Goal: Task Accomplishment & Management: Complete application form

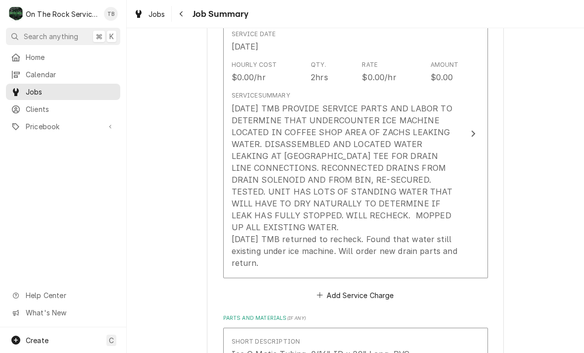
click at [408, 249] on div "8/13/25 TMB PROVIDE SERVICE PARTS AND LABOR TO DETERMINE THAT UNDERCOUNTER ICE …" at bounding box center [345, 185] width 227 height 166
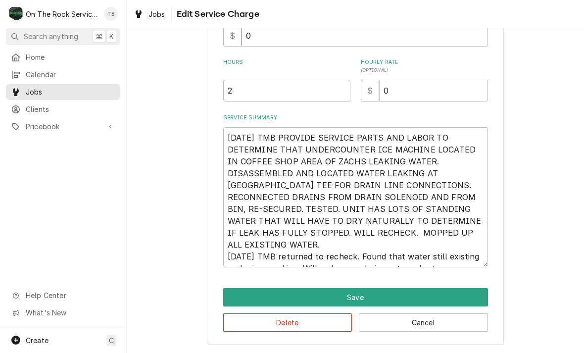
scroll to position [136, 0]
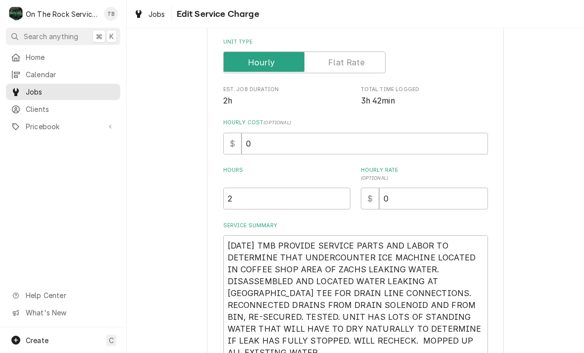
type textarea "x"
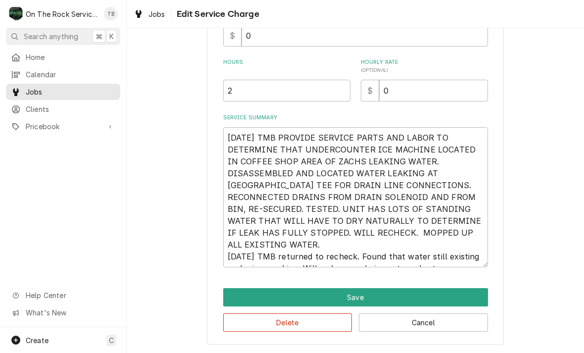
scroll to position [246, 0]
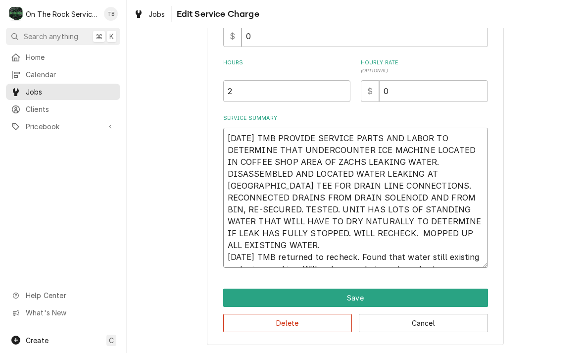
click at [460, 262] on textarea "8/13/25 TMB PROVIDE SERVICE PARTS AND LABOR TO DETERMINE THAT UNDERCOUNTER ICE …" at bounding box center [355, 198] width 265 height 140
type textarea "8/13/25 TMB PROVIDE SERVICE PARTS AND LABOR TO DETERMINE THAT UNDERCOUNTER ICE …"
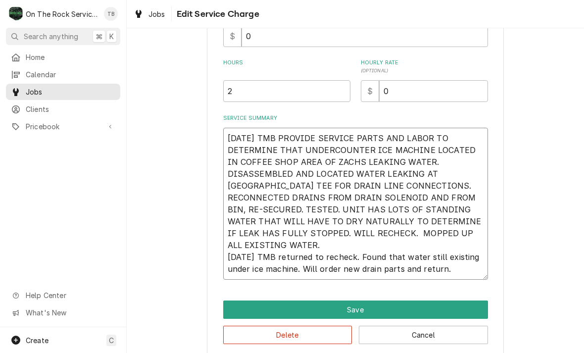
type textarea "x"
type textarea "8/13/25 TMB PROVIDE SERVICE PARTS AND LABOR TO DETERMINE THAT UNDERCOUNTER ICE …"
type textarea "x"
type textarea "8/13/25 TMB PROVIDE SERVICE PARTS AND LABOR TO DETERMINE THAT UNDERCOUNTER ICE …"
type textarea "x"
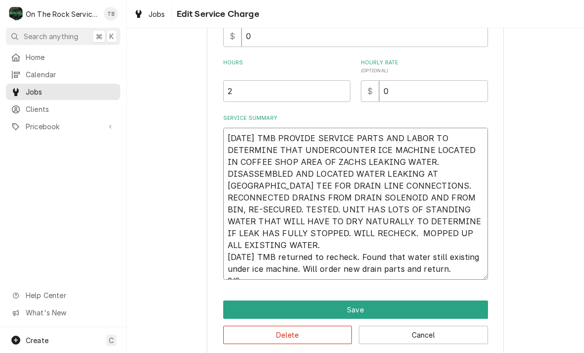
type textarea "8/13/25 TMB PROVIDE SERVICE PARTS AND LABOR TO DETERMINE THAT UNDERCOUNTER ICE …"
type textarea "x"
type textarea "8/13/25 TMB PROVIDE SERVICE PARTS AND LABOR TO DETERMINE THAT UNDERCOUNTER ICE …"
type textarea "x"
type textarea "8/13/25 TMB PROVIDE SERVICE PARTS AND LABOR TO DETERMINE THAT UNDERCOUNTER ICE …"
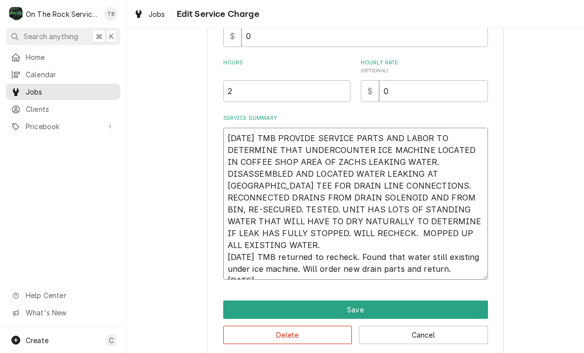
type textarea "x"
type textarea "8/13/25 TMB PROVIDE SERVICE PARTS AND LABOR TO DETERMINE THAT UNDERCOUNTER ICE …"
type textarea "x"
type textarea "8/13/25 TMB PROVIDE SERVICE PARTS AND LABOR TO DETERMINE THAT UNDERCOUNTER ICE …"
type textarea "x"
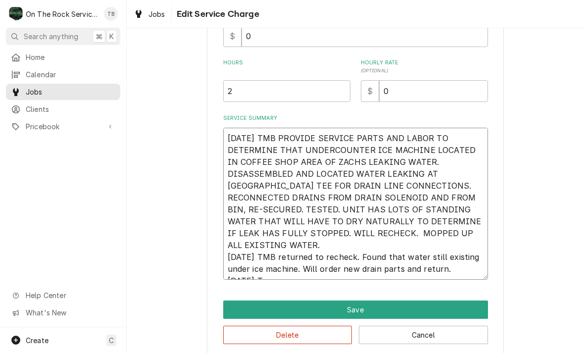
type textarea "8/13/25 TMB PROVIDE SERVICE PARTS AND LABOR TO DETERMINE THAT UNDERCOUNTER ICE …"
type textarea "x"
type textarea "8/13/25 TMB PROVIDE SERVICE PARTS AND LABOR TO DETERMINE THAT UNDERCOUNTER ICE …"
type textarea "x"
type textarea "8/13/25 TMB PROVIDE SERVICE PARTS AND LABOR TO DETERMINE THAT UNDERCOUNTER ICE …"
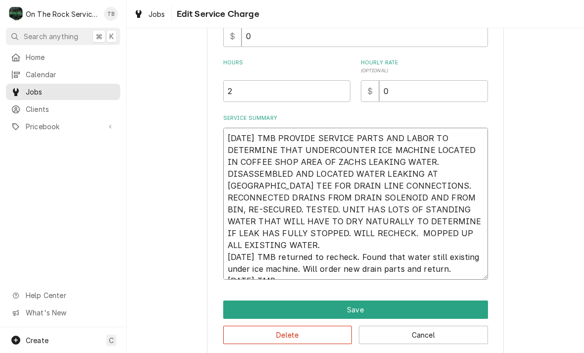
type textarea "x"
type textarea "8/13/25 TMB PROVIDE SERVICE PARTS AND LABOR TO DETERMINE THAT UNDERCOUNTER ICE …"
type textarea "x"
type textarea "8/13/25 TMB PROVIDE SERVICE PARTS AND LABOR TO DETERMINE THAT UNDERCOUNTER ICE …"
type textarea "x"
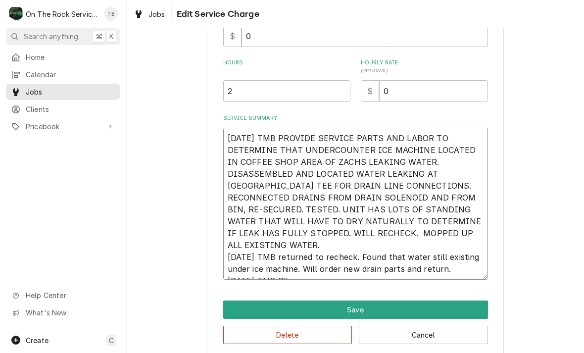
type textarea "8/13/25 TMB PROVIDE SERVICE PARTS AND LABOR TO DETERMINE THAT UNDERCOUNTER ICE …"
type textarea "x"
type textarea "8/13/25 TMB PROVIDE SERVICE PARTS AND LABOR TO DETERMINE THAT UNDERCOUNTER ICE …"
type textarea "x"
type textarea "8/13/25 TMB PROVIDE SERVICE PARTS AND LABOR TO DETERMINE THAT UNDERCOUNTER ICE …"
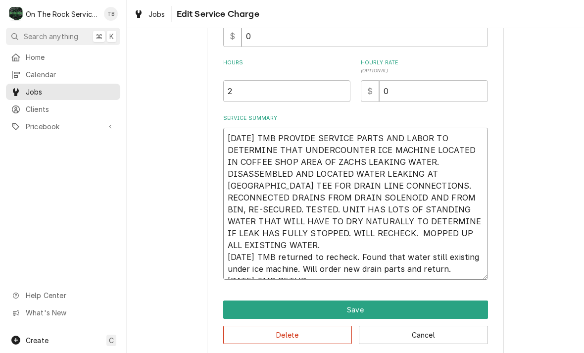
type textarea "x"
type textarea "8/13/25 TMB PROVIDE SERVICE PARTS AND LABOR TO DETERMINE THAT UNDERCOUNTER ICE …"
type textarea "x"
type textarea "8/13/25 TMB PROVIDE SERVICE PARTS AND LABOR TO DETERMINE THAT UNDERCOUNTER ICE …"
type textarea "x"
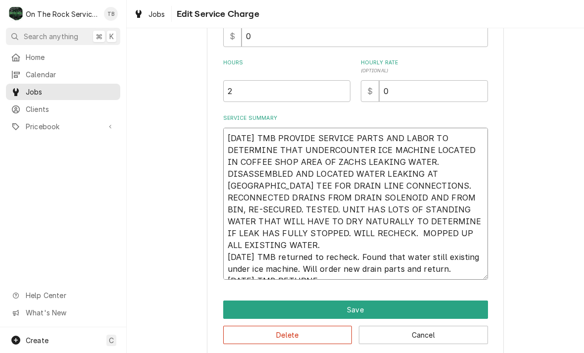
type textarea "8/13/25 TMB PROVIDE SERVICE PARTS AND LABOR TO DETERMINE THAT UNDERCOUNTER ICE …"
type textarea "x"
type textarea "8/13/25 TMB PROVIDE SERVICE PARTS AND LABOR TO DETERMINE THAT UNDERCOUNTER ICE …"
type textarea "x"
type textarea "8/13/25 TMB PROVIDE SERVICE PARTS AND LABOR TO DETERMINE THAT UNDERCOUNTER ICE …"
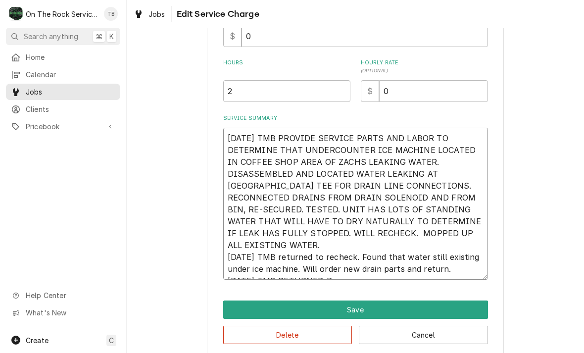
type textarea "x"
type textarea "8/13/25 TMB PROVIDE SERVICE PARTS AND LABOR TO DETERMINE THAT UNDERCOUNTER ICE …"
type textarea "x"
type textarea "8/13/25 TMB PROVIDE SERVICE PARTS AND LABOR TO DETERMINE THAT UNDERCOUNTER ICE …"
type textarea "x"
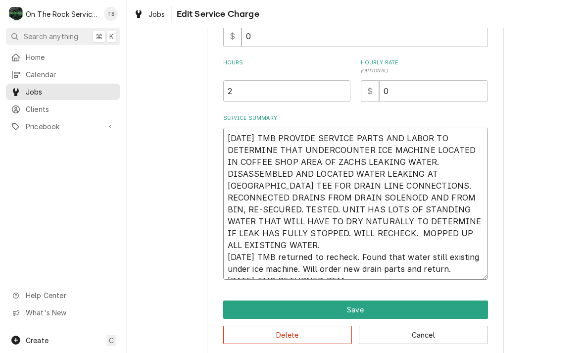
type textarea "8/13/25 TMB PROVIDE SERVICE PARTS AND LABOR TO DETERMINE THAT UNDERCOUNTER ICE …"
type textarea "x"
type textarea "8/13/25 TMB PROVIDE SERVICE PARTS AND LABOR TO DETERMINE THAT UNDERCOUNTER ICE …"
type textarea "x"
type textarea "8/13/25 TMB PROVIDE SERVICE PARTS AND LABOR TO DETERMINE THAT UNDERCOUNTER ICE …"
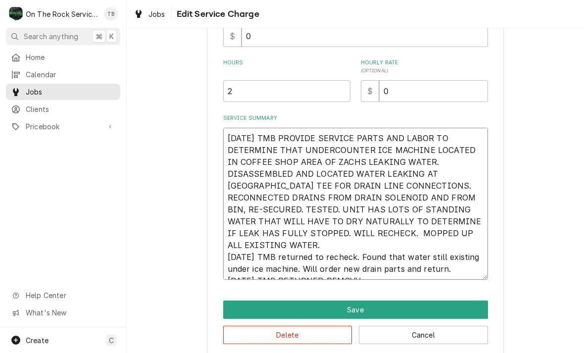
type textarea "x"
type textarea "8/13/25 TMB PROVIDE SERVICE PARTS AND LABOR TO DETERMINE THAT UNDERCOUNTER ICE …"
type textarea "x"
type textarea "8/13/25 TMB PROVIDE SERVICE PARTS AND LABOR TO DETERMINE THAT UNDERCOUNTER ICE …"
type textarea "x"
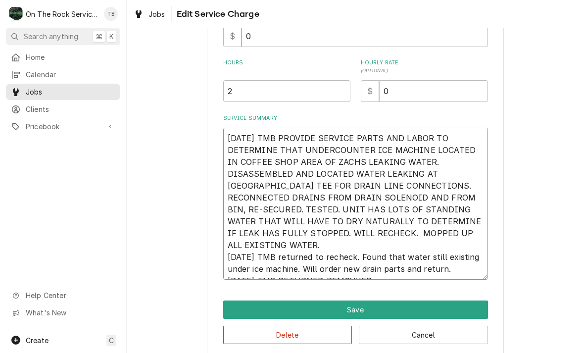
type textarea "8/13/25 TMB PROVIDE SERVICE PARTS AND LABOR TO DETERMINE THAT UNDERCOUNTER ICE …"
type textarea "x"
type textarea "8/13/25 TMB PROVIDE SERVICE PARTS AND LABOR TO DETERMINE THAT UNDERCOUNTER ICE …"
type textarea "x"
type textarea "8/13/25 TMB PROVIDE SERVICE PARTS AND LABOR TO DETERMINE THAT UNDERCOUNTER ICE …"
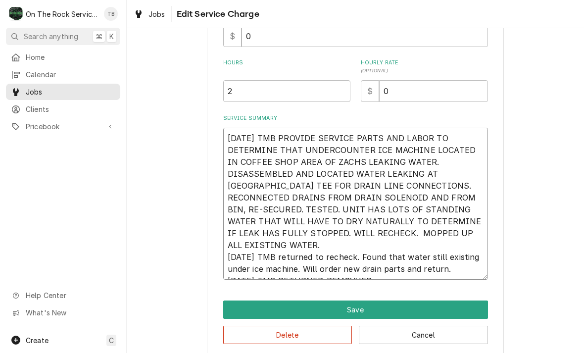
type textarea "x"
type textarea "8/13/25 TMB PROVIDE SERVICE PARTS AND LABOR TO DETERMINE THAT UNDERCOUNTER ICE …"
type textarea "x"
type textarea "8/13/25 TMB PROVIDE SERVICE PARTS AND LABOR TO DETERMINE THAT UNDERCOUNTER ICE …"
type textarea "x"
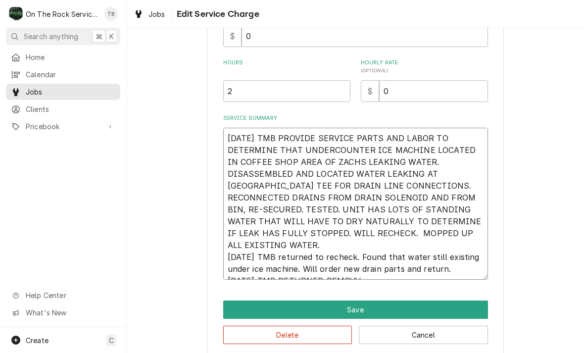
type textarea "8/13/25 TMB PROVIDE SERVICE PARTS AND LABOR TO DETERMINE THAT UNDERCOUNTER ICE …"
type textarea "x"
type textarea "8/13/25 TMB PROVIDE SERVICE PARTS AND LABOR TO DETERMINE THAT UNDERCOUNTER ICE …"
type textarea "x"
type textarea "8/13/25 TMB PROVIDE SERVICE PARTS AND LABOR TO DETERMINE THAT UNDERCOUNTER ICE …"
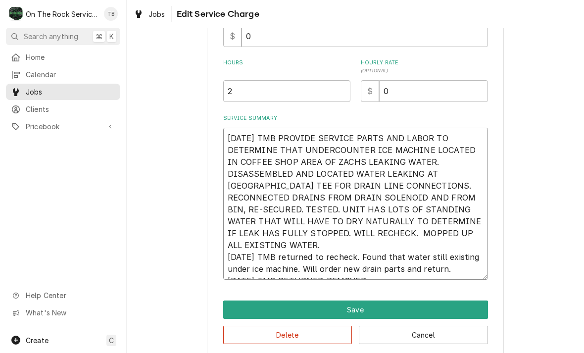
type textarea "x"
type textarea "8/13/25 TMB PROVIDE SERVICE PARTS AND LABOR TO DETERMINE THAT UNDERCOUNTER ICE …"
type textarea "x"
type textarea "8/13/25 TMB PROVIDE SERVICE PARTS AND LABOR TO DETERMINE THAT UNDERCOUNTER ICE …"
type textarea "x"
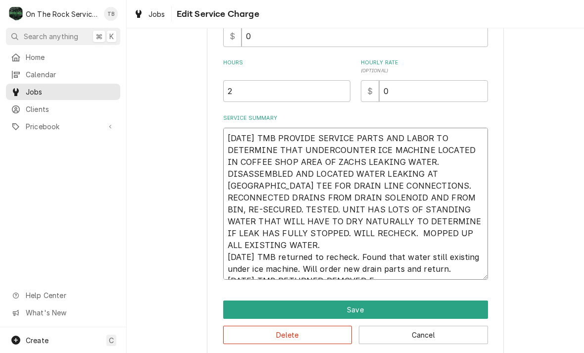
type textarea "8/13/25 TMB PROVIDE SERVICE PARTS AND LABOR TO DETERMINE THAT UNDERCOUNTER ICE …"
type textarea "x"
type textarea "8/13/25 TMB PROVIDE SERVICE PARTS AND LABOR TO DETERMINE THAT UNDERCOUNTER ICE …"
type textarea "x"
type textarea "8/13/25 TMB PROVIDE SERVICE PARTS AND LABOR TO DETERMINE THAT UNDERCOUNTER ICE …"
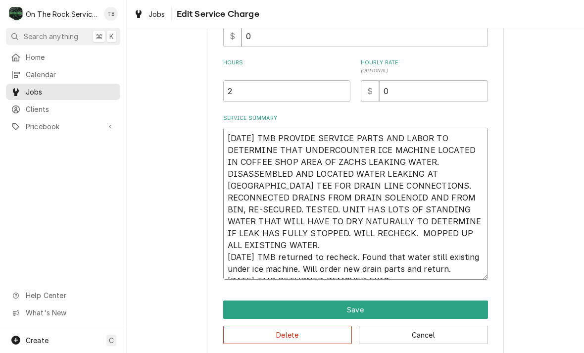
type textarea "x"
type textarea "8/13/25 TMB PROVIDE SERVICE PARTS AND LABOR TO DETERMINE THAT UNDERCOUNTER ICE …"
type textarea "x"
type textarea "8/13/25 TMB PROVIDE SERVICE PARTS AND LABOR TO DETERMINE THAT UNDERCOUNTER ICE …"
type textarea "x"
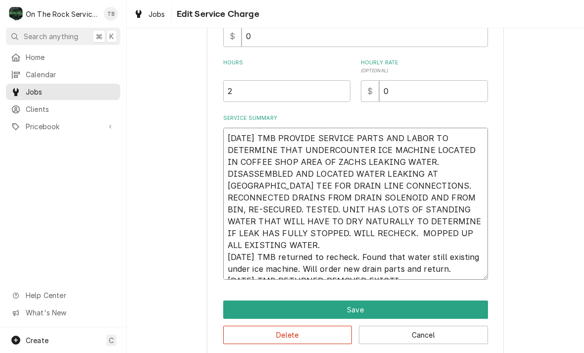
type textarea "8/13/25 TMB PROVIDE SERVICE PARTS AND LABOR TO DETERMINE THAT UNDERCOUNTER ICE …"
type textarea "x"
type textarea "8/13/25 TMB PROVIDE SERVICE PARTS AND LABOR TO DETERMINE THAT UNDERCOUNTER ICE …"
type textarea "x"
type textarea "8/13/25 TMB PROVIDE SERVICE PARTS AND LABOR TO DETERMINE THAT UNDERCOUNTER ICE …"
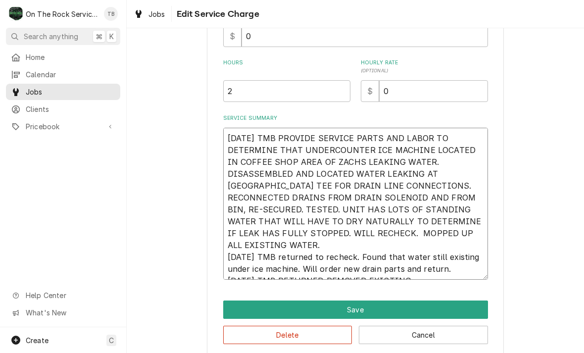
type textarea "x"
type textarea "8/13/25 TMB PROVIDE SERVICE PARTS AND LABOR TO DETERMINE THAT UNDERCOUNTER ICE …"
type textarea "x"
type textarea "8/13/25 TMB PROVIDE SERVICE PARTS AND LABOR TO DETERMINE THAT UNDERCOUNTER ICE …"
type textarea "x"
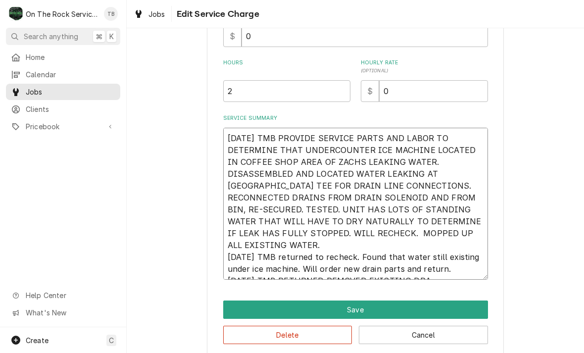
type textarea "8/13/25 TMB PROVIDE SERVICE PARTS AND LABOR TO DETERMINE THAT UNDERCOUNTER ICE …"
type textarea "x"
type textarea "8/13/25 TMB PROVIDE SERVICE PARTS AND LABOR TO DETERMINE THAT UNDERCOUNTER ICE …"
type textarea "x"
type textarea "8/13/25 TMB PROVIDE SERVICE PARTS AND LABOR TO DETERMINE THAT UNDERCOUNTER ICE …"
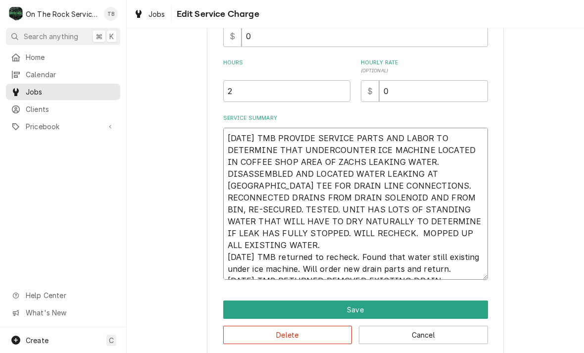
type textarea "x"
type textarea "8/13/25 TMB PROVIDE SERVICE PARTS AND LABOR TO DETERMINE THAT UNDERCOUNTER ICE …"
type textarea "x"
type textarea "8/13/25 TMB PROVIDE SERVICE PARTS AND LABOR TO DETERMINE THAT UNDERCOUNTER ICE …"
type textarea "x"
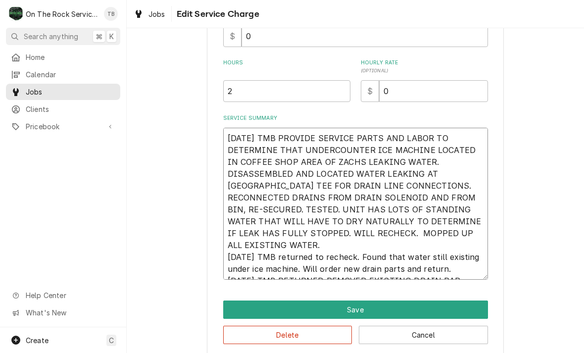
type textarea "8/13/25 TMB PROVIDE SERVICE PARTS AND LABOR TO DETERMINE THAT UNDERCOUNTER ICE …"
type textarea "x"
type textarea "8/13/25 TMB PROVIDE SERVICE PARTS AND LABOR TO DETERMINE THAT UNDERCOUNTER ICE …"
type textarea "x"
type textarea "8/13/25 TMB PROVIDE SERVICE PARTS AND LABOR TO DETERMINE THAT UNDERCOUNTER ICE …"
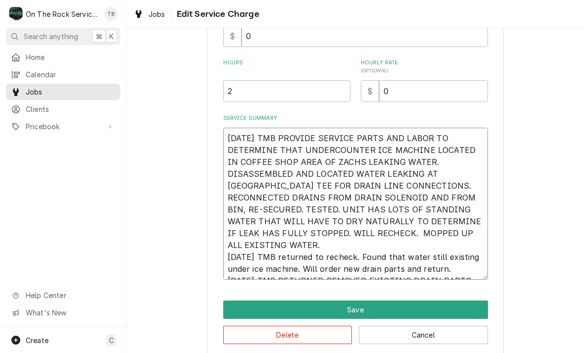
type textarea "x"
type textarea "8/13/25 TMB PROVIDE SERVICE PARTS AND LABOR TO DETERMINE THAT UNDERCOUNTER ICE …"
type textarea "x"
type textarea "8/13/25 TMB PROVIDE SERVICE PARTS AND LABOR TO DETERMINE THAT UNDERCOUNTER ICE …"
type textarea "x"
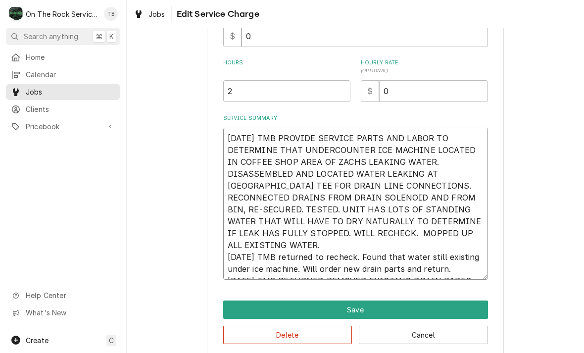
type textarea "8/13/25 TMB PROVIDE SERVICE PARTS AND LABOR TO DETERMINE THAT UNDERCOUNTER ICE …"
type textarea "x"
type textarea "8/13/25 TMB PROVIDE SERVICE PARTS AND LABOR TO DETERMINE THAT UNDERCOUNTER ICE …"
type textarea "x"
type textarea "8/13/25 TMB PROVIDE SERVICE PARTS AND LABOR TO DETERMINE THAT UNDERCOUNTER ICE …"
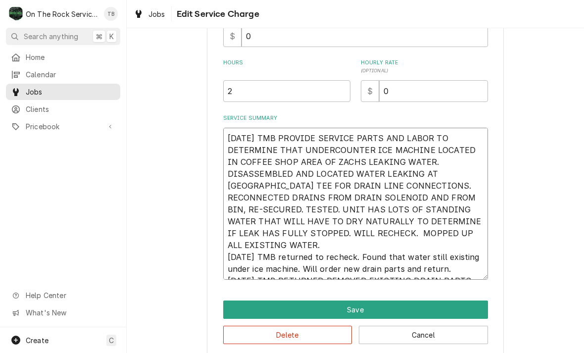
type textarea "x"
type textarea "8/13/25 TMB PROVIDE SERVICE PARTS AND LABOR TO DETERMINE THAT UNDERCOUNTER ICE …"
type textarea "x"
type textarea "8/13/25 TMB PROVIDE SERVICE PARTS AND LABOR TO DETERMINE THAT UNDERCOUNTER ICE …"
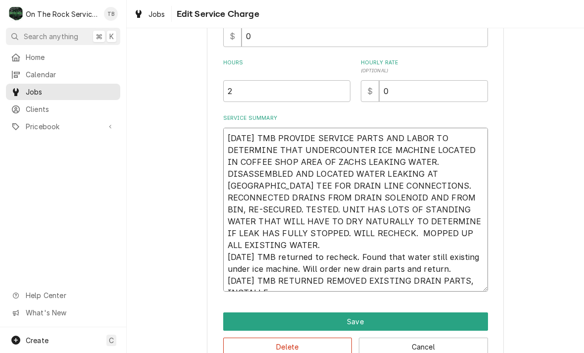
type textarea "x"
type textarea "8/13/25 TMB PROVIDE SERVICE PARTS AND LABOR TO DETERMINE THAT UNDERCOUNTER ICE …"
type textarea "x"
type textarea "8/13/25 TMB PROVIDE SERVICE PARTS AND LABOR TO DETERMINE THAT UNDERCOUNTER ICE …"
type textarea "x"
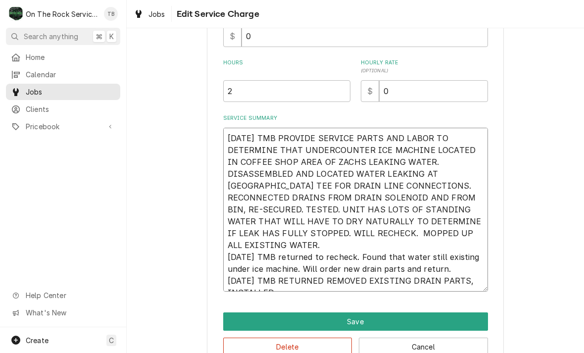
type textarea "8/13/25 TMB PROVIDE SERVICE PARTS AND LABOR TO DETERMINE THAT UNDERCOUNTER ICE …"
type textarea "x"
type textarea "8/13/25 TMB PROVIDE SERVICE PARTS AND LABOR TO DETERMINE THAT UNDERCOUNTER ICE …"
type textarea "x"
type textarea "8/13/25 TMB PROVIDE SERVICE PARTS AND LABOR TO DETERMINE THAT UNDERCOUNTER ICE …"
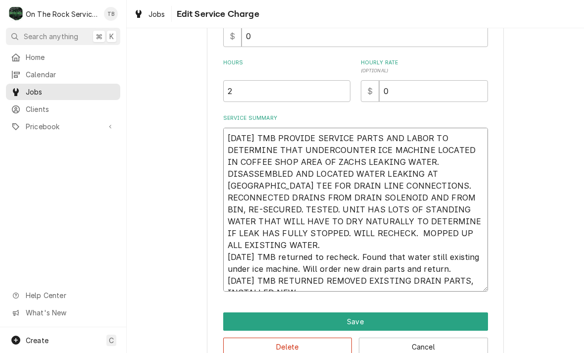
type textarea "x"
type textarea "8/13/25 TMB PROVIDE SERVICE PARTS AND LABOR TO DETERMINE THAT UNDERCOUNTER ICE …"
type textarea "x"
type textarea "8/13/25 TMB PROVIDE SERVICE PARTS AND LABOR TO DETERMINE THAT UNDERCOUNTER ICE …"
type textarea "x"
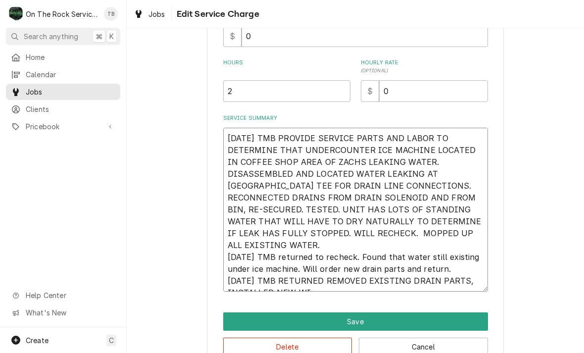
type textarea "8/13/25 TMB PROVIDE SERVICE PARTS AND LABOR TO DETERMINE THAT UNDERCOUNTER ICE …"
type textarea "x"
type textarea "8/13/25 TMB PROVIDE SERVICE PARTS AND LABOR TO DETERMINE THAT UNDERCOUNTER ICE …"
type textarea "x"
type textarea "8/13/25 TMB PROVIDE SERVICE PARTS AND LABOR TO DETERMINE THAT UNDERCOUNTER ICE …"
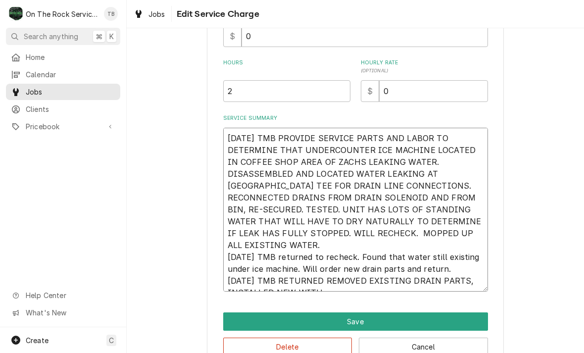
type textarea "x"
type textarea "8/13/25 TMB PROVIDE SERVICE PARTS AND LABOR TO DETERMINE THAT UNDERCOUNTER ICE …"
type textarea "x"
type textarea "8/13/25 TMB PROVIDE SERVICE PARTS AND LABOR TO DETERMINE THAT UNDERCOUNTER ICE …"
type textarea "x"
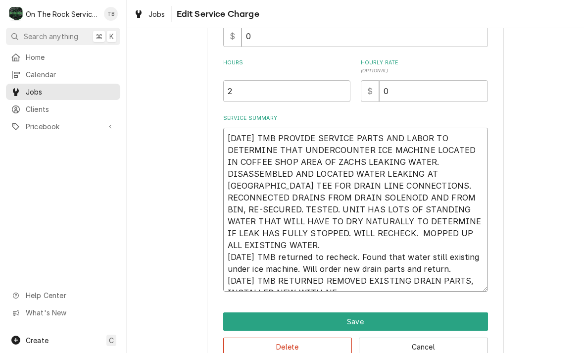
type textarea "8/13/25 TMB PROVIDE SERVICE PARTS AND LABOR TO DETERMINE THAT UNDERCOUNTER ICE …"
type textarea "x"
type textarea "8/13/25 TMB PROVIDE SERVICE PARTS AND LABOR TO DETERMINE THAT UNDERCOUNTER ICE …"
type textarea "x"
type textarea "8/13/25 TMB PROVIDE SERVICE PARTS AND LABOR TO DETERMINE THAT UNDERCOUNTER ICE …"
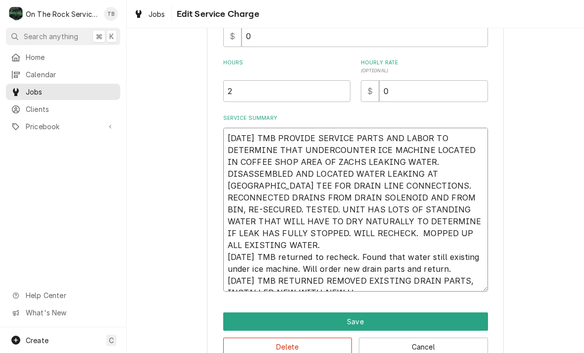
type textarea "x"
type textarea "8/13/25 TMB PROVIDE SERVICE PARTS AND LABOR TO DETERMINE THAT UNDERCOUNTER ICE …"
type textarea "x"
type textarea "8/13/25 TMB PROVIDE SERVICE PARTS AND LABOR TO DETERMINE THAT UNDERCOUNTER ICE …"
type textarea "x"
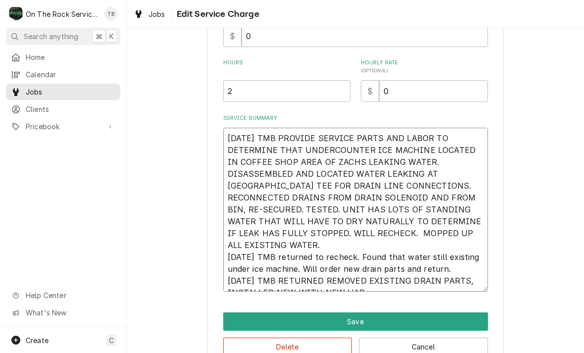
type textarea "8/13/25 TMB PROVIDE SERVICE PARTS AND LABOR TO DETERMINE THAT UNDERCOUNTER ICE …"
type textarea "x"
type textarea "8/13/25 TMB PROVIDE SERVICE PARTS AND LABOR TO DETERMINE THAT UNDERCOUNTER ICE …"
type textarea "x"
type textarea "8/13/25 TMB PROVIDE SERVICE PARTS AND LABOR TO DETERMINE THAT UNDERCOUNTER ICE …"
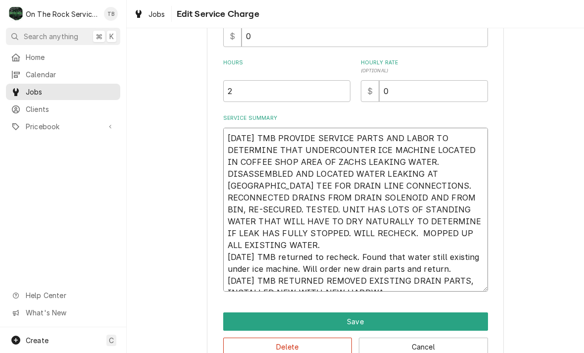
type textarea "x"
type textarea "8/13/25 TMB PROVIDE SERVICE PARTS AND LABOR TO DETERMINE THAT UNDERCOUNTER ICE …"
type textarea "x"
type textarea "8/13/25 TMB PROVIDE SERVICE PARTS AND LABOR TO DETERMINE THAT UNDERCOUNTER ICE …"
type textarea "x"
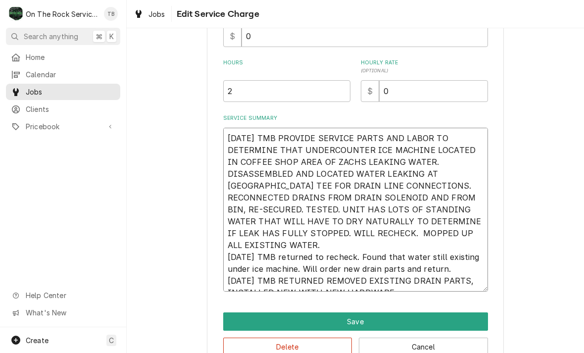
type textarea "8/13/25 TMB PROVIDE SERVICE PARTS AND LABOR TO DETERMINE THAT UNDERCOUNTER ICE …"
type textarea "x"
type textarea "8/13/25 TMB PROVIDE SERVICE PARTS AND LABOR TO DETERMINE THAT UNDERCOUNTER ICE …"
type textarea "x"
type textarea "8/13/25 TMB PROVIDE SERVICE PARTS AND LABOR TO DETERMINE THAT UNDERCOUNTER ICE …"
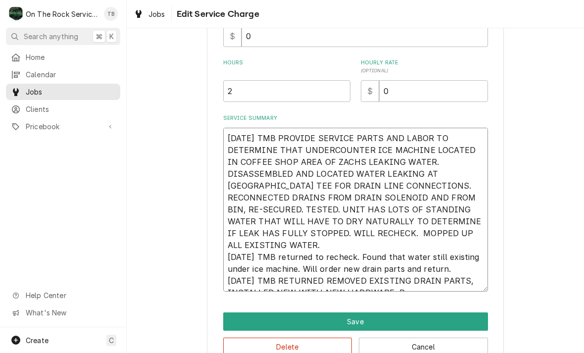
type textarea "x"
type textarea "8/13/25 TMB PROVIDE SERVICE PARTS AND LABOR TO DETERMINE THAT UNDERCOUNTER ICE …"
type textarea "x"
type textarea "8/13/25 TMB PROVIDE SERVICE PARTS AND LABOR TO DETERMINE THAT UNDERCOUNTER ICE …"
type textarea "x"
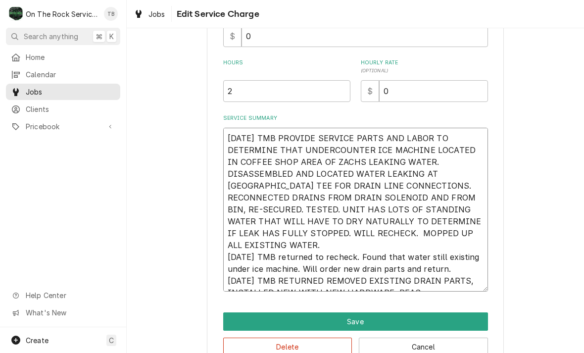
type textarea "8/13/25 TMB PROVIDE SERVICE PARTS AND LABOR TO DETERMINE THAT UNDERCOUNTER ICE …"
type textarea "x"
type textarea "8/13/25 TMB PROVIDE SERVICE PARTS AND LABOR TO DETERMINE THAT UNDERCOUNTER ICE …"
type textarea "x"
type textarea "8/13/25 TMB PROVIDE SERVICE PARTS AND LABOR TO DETERMINE THAT UNDERCOUNTER ICE …"
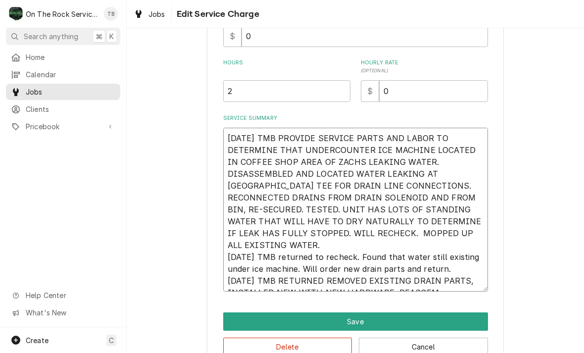
type textarea "x"
type textarea "8/13/25 TMB PROVIDE SERVICE PARTS AND LABOR TO DETERMINE THAT UNDERCOUNTER ICE …"
type textarea "x"
type textarea "8/13/25 TMB PROVIDE SERVICE PARTS AND LABOR TO DETERMINE THAT UNDERCOUNTER ICE …"
type textarea "x"
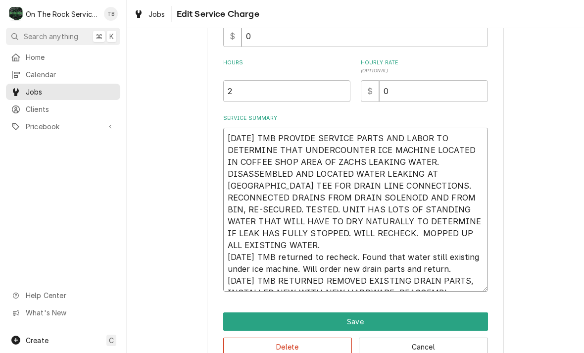
type textarea "8/13/25 TMB PROVIDE SERVICE PARTS AND LABOR TO DETERMINE THAT UNDERCOUNTER ICE …"
type textarea "x"
type textarea "8/13/25 TMB PROVIDE SERVICE PARTS AND LABOR TO DETERMINE THAT UNDERCOUNTER ICE …"
type textarea "x"
type textarea "8/13/25 TMB PROVIDE SERVICE PARTS AND LABOR TO DETERMINE THAT UNDERCOUNTER ICE …"
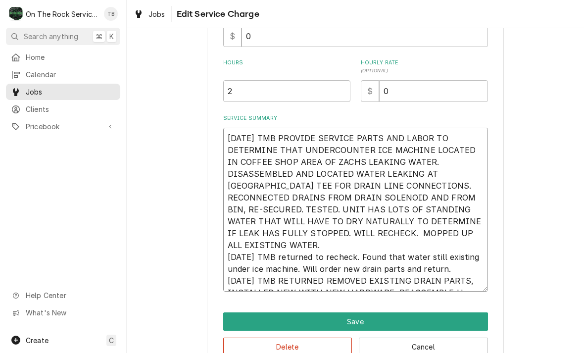
type textarea "x"
type textarea "8/13/25 TMB PROVIDE SERVICE PARTS AND LABOR TO DETERMINE THAT UNDERCOUNTER ICE …"
type textarea "x"
type textarea "8/13/25 TMB PROVIDE SERVICE PARTS AND LABOR TO DETERMINE THAT UNDERCOUNTER ICE …"
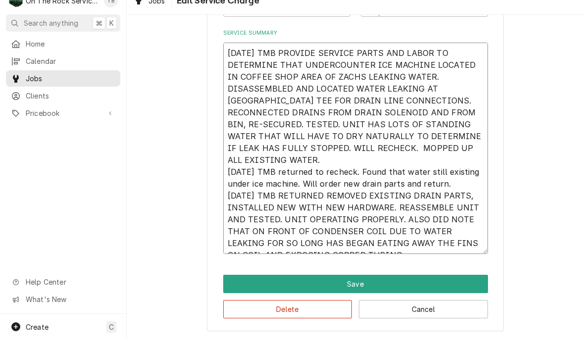
scroll to position [317, 0]
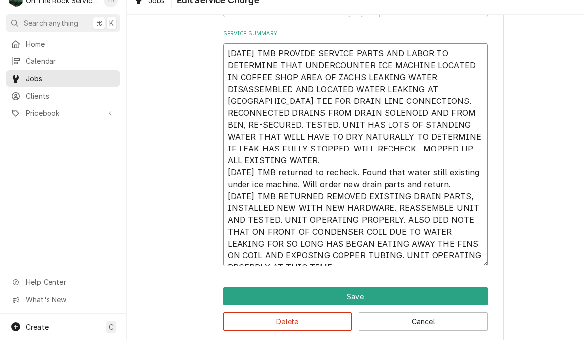
click at [458, 245] on textarea "8/13/25 TMB PROVIDE SERVICE PARTS AND LABOR TO DETERMINE THAT UNDERCOUNTER ICE …" at bounding box center [355, 167] width 265 height 223
click at [362, 246] on textarea "8/13/25 TMB PROVIDE SERVICE PARTS AND LABOR TO DETERMINE THAT UNDERCOUNTER ICE …" at bounding box center [355, 167] width 265 height 223
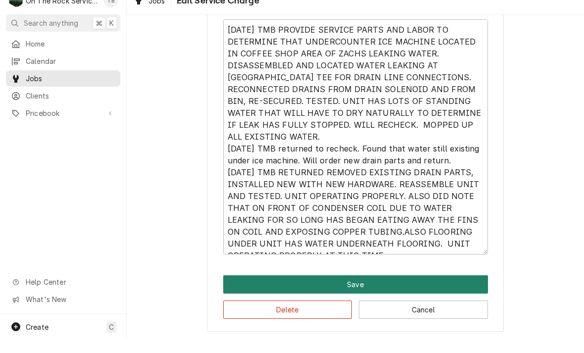
click at [368, 289] on button "Save" at bounding box center [355, 298] width 265 height 18
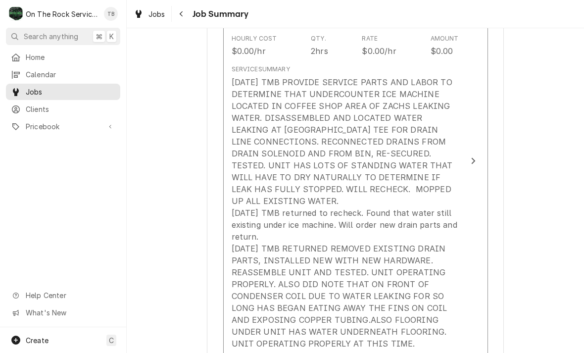
scroll to position [326, 0]
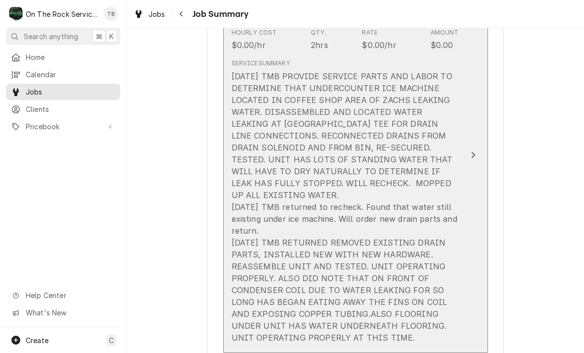
click at [384, 217] on div "8/13/25 TMB PROVIDE SERVICE PARTS AND LABOR TO DETERMINE THAT UNDERCOUNTER ICE …" at bounding box center [345, 206] width 227 height 273
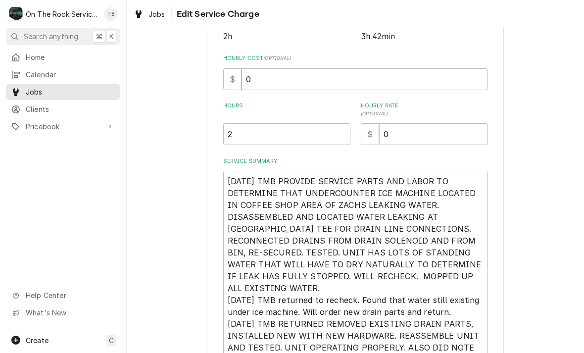
scroll to position [206, 0]
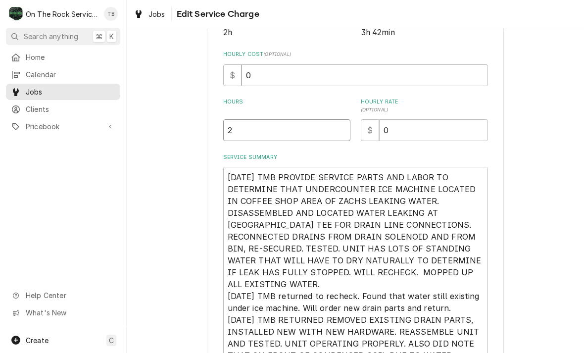
click at [258, 138] on input "2" at bounding box center [286, 130] width 127 height 22
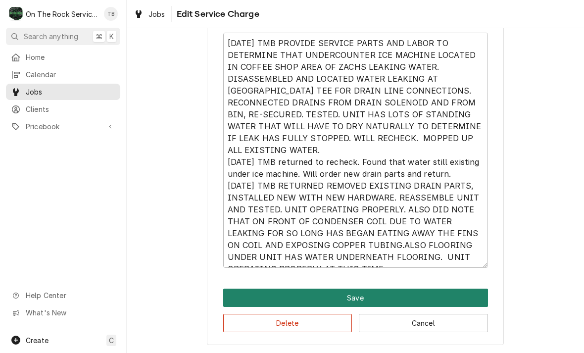
click at [343, 297] on button "Save" at bounding box center [355, 298] width 265 height 18
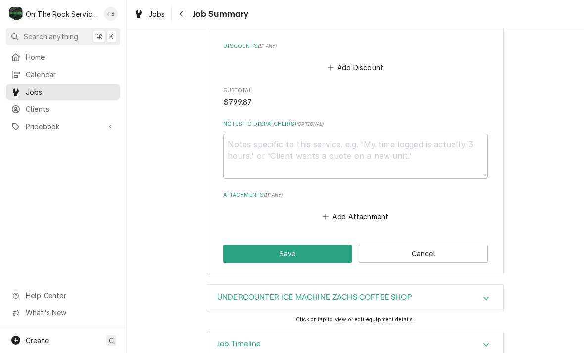
scroll to position [1458, 0]
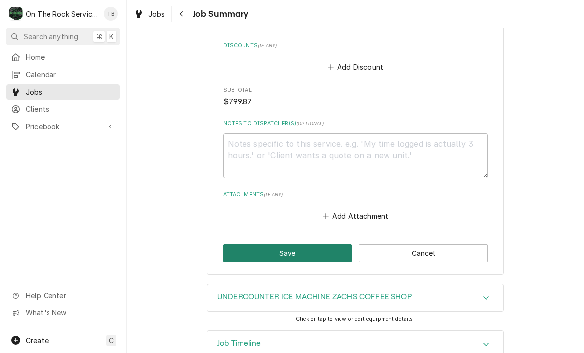
click at [286, 244] on button "Save" at bounding box center [287, 253] width 129 height 18
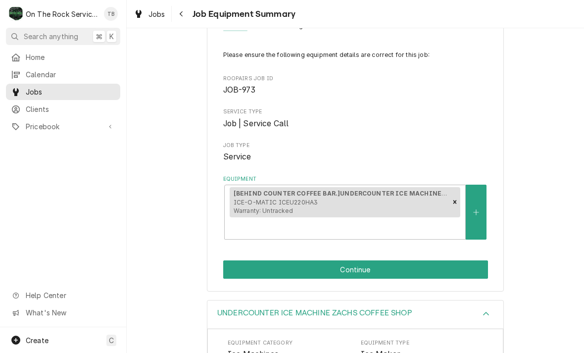
scroll to position [56, 0]
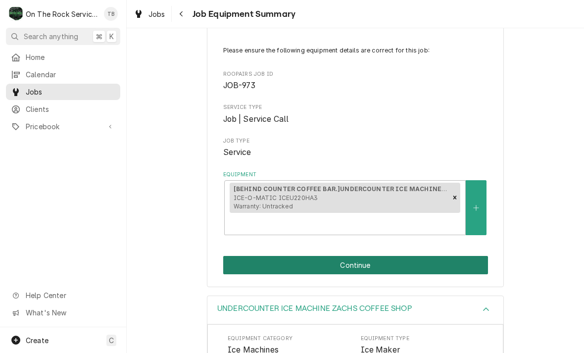
click at [385, 266] on button "Continue" at bounding box center [355, 265] width 265 height 18
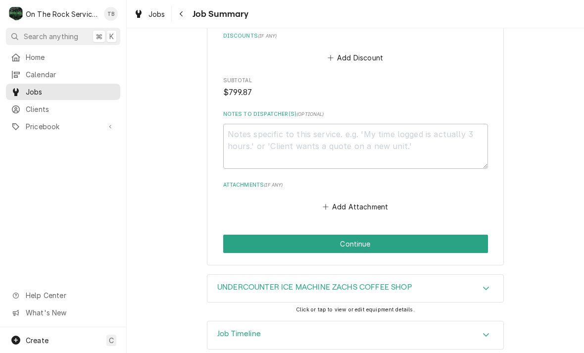
scroll to position [1467, 0]
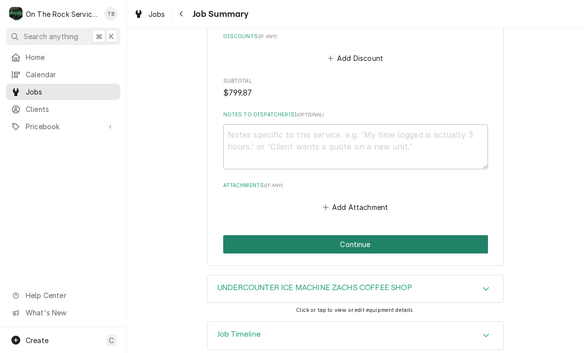
click at [382, 235] on button "Continue" at bounding box center [355, 244] width 265 height 18
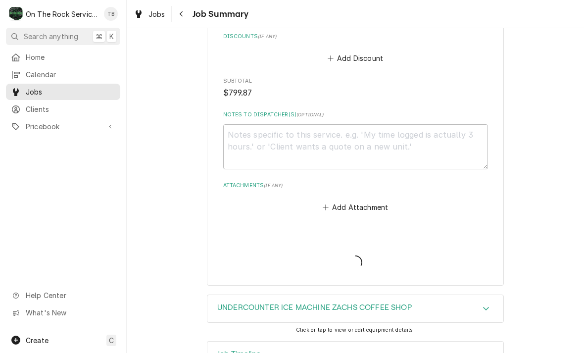
type textarea "x"
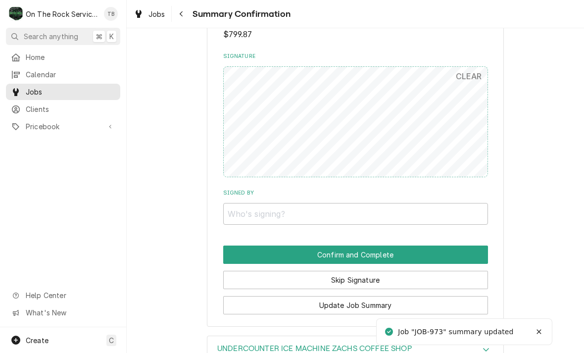
scroll to position [1239, 0]
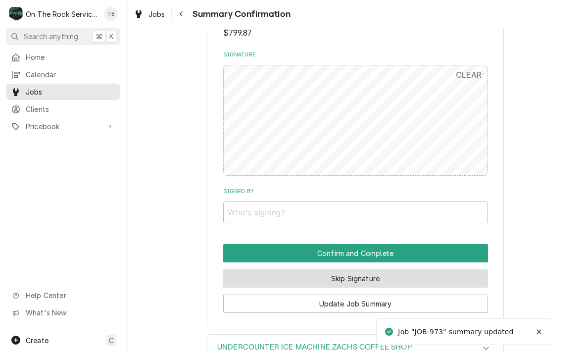
click at [370, 269] on button "Skip Signature" at bounding box center [355, 278] width 265 height 18
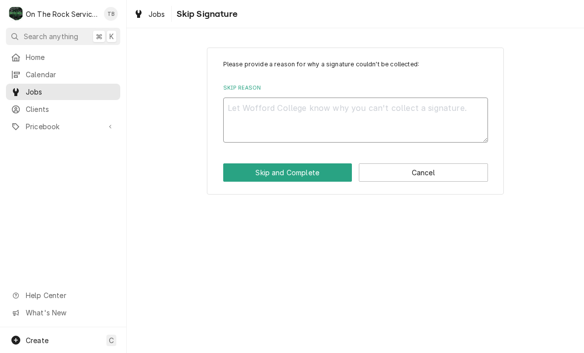
click at [278, 111] on textarea "Skip Reason" at bounding box center [355, 120] width 265 height 45
type textarea "x"
type textarea "S"
type textarea "x"
type textarea "SK"
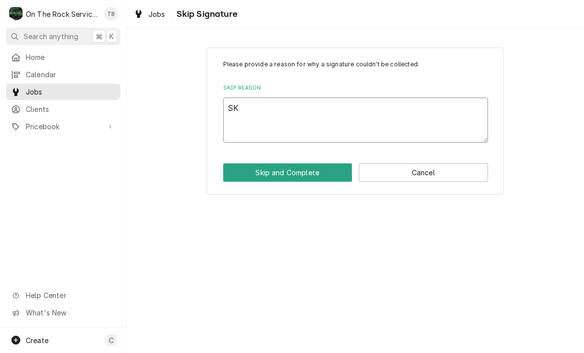
type textarea "x"
type textarea "SKI"
type textarea "x"
type textarea "SKIP"
click at [298, 179] on button "Skip and Complete" at bounding box center [287, 172] width 129 height 18
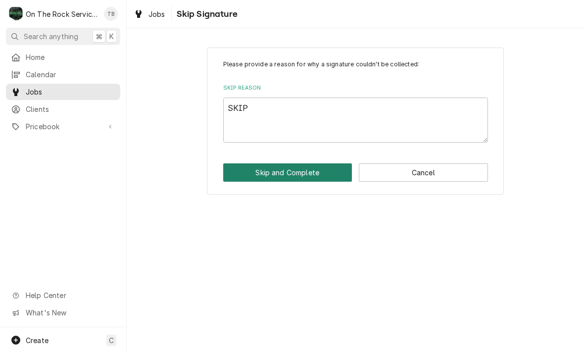
type textarea "x"
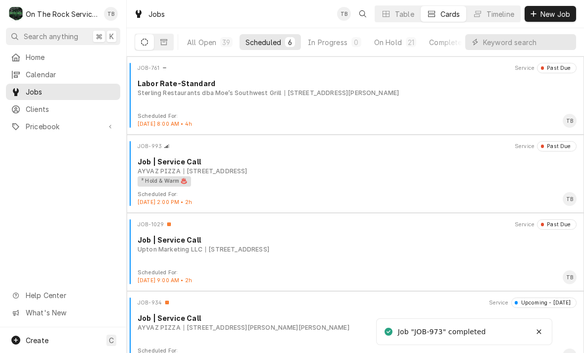
click at [261, 44] on div "Scheduled" at bounding box center [264, 42] width 36 height 10
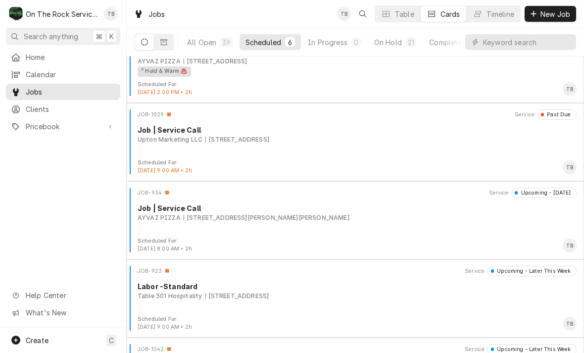
scroll to position [110, 0]
click at [249, 49] on button "Scheduled 6" at bounding box center [270, 42] width 61 height 16
click at [242, 46] on button "Scheduled 6" at bounding box center [270, 42] width 61 height 16
click at [272, 44] on div "Scheduled" at bounding box center [264, 42] width 36 height 10
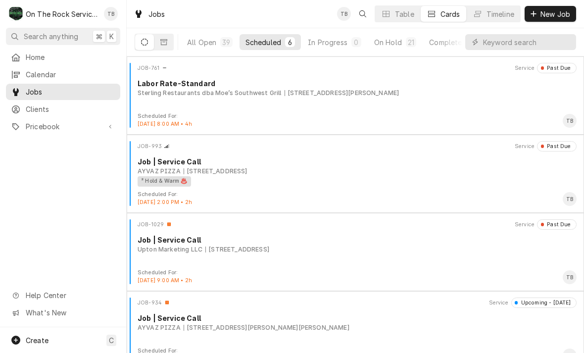
scroll to position [0, 0]
click at [215, 50] on button "All Open 39" at bounding box center [209, 42] width 57 height 16
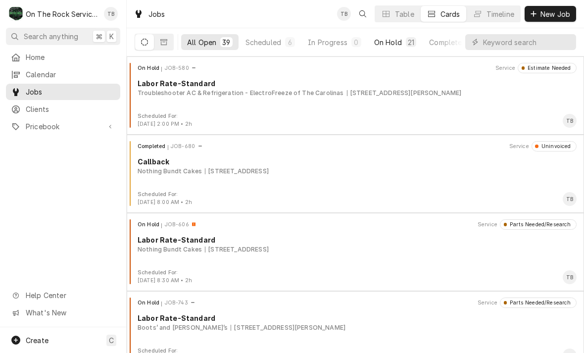
click at [402, 45] on button "On Hold 21" at bounding box center [395, 42] width 54 height 16
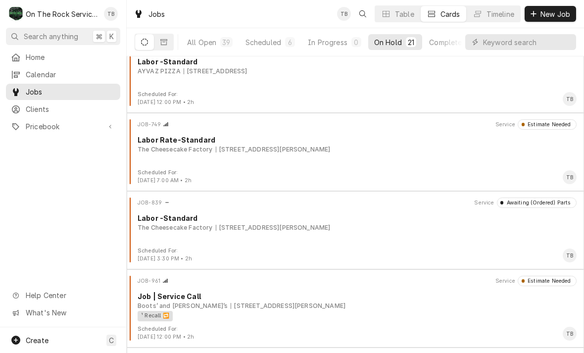
scroll to position [414, 0]
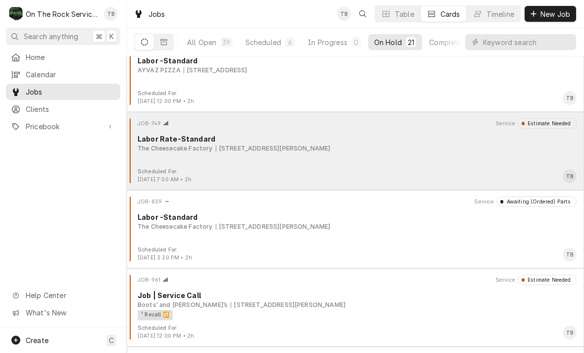
click at [505, 158] on div "JOB-749 Service Estimate Needed Labor Rate-Standard The Cheesecake Factory 700 …" at bounding box center [356, 143] width 450 height 50
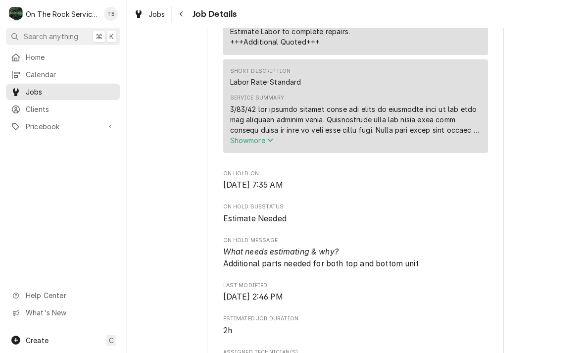
scroll to position [559, 0]
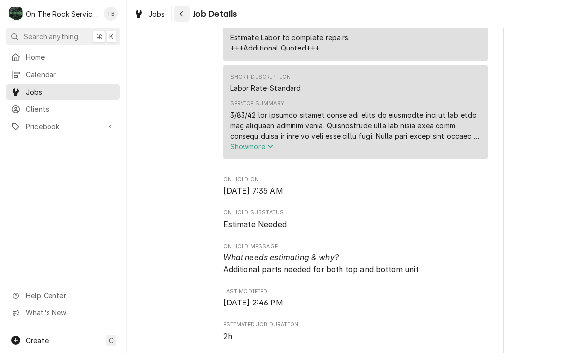
click at [189, 8] on button "Navigate back" at bounding box center [182, 14] width 16 height 16
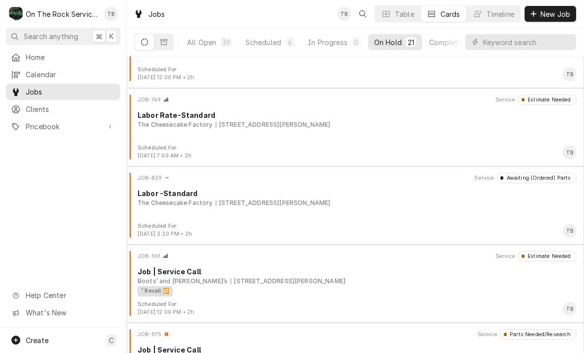
scroll to position [440, 0]
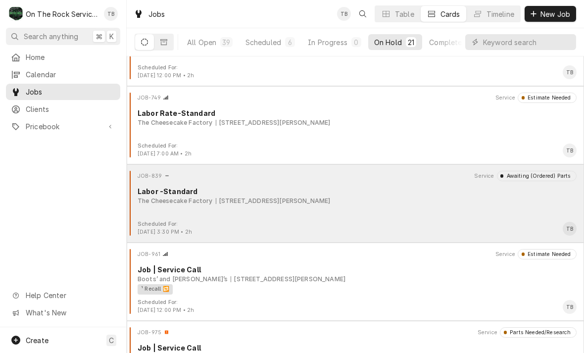
click at [401, 214] on div "JOB-839 Service Awaiting (Ordered) Parts Labor -Standard The Cheesecake Factory…" at bounding box center [356, 196] width 450 height 50
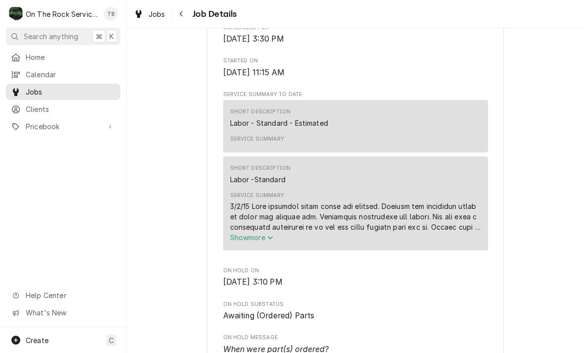
scroll to position [393, 0]
click at [273, 241] on icon "Service Summary" at bounding box center [270, 237] width 6 height 7
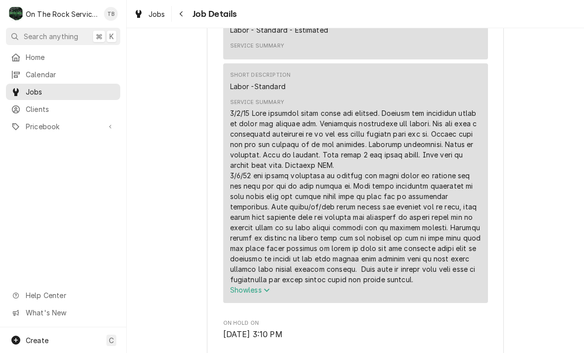
scroll to position [486, 0]
click at [189, 19] on button "Navigate back" at bounding box center [182, 14] width 16 height 16
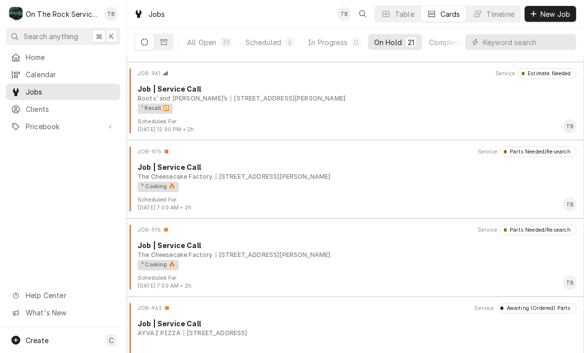
scroll to position [621, 0]
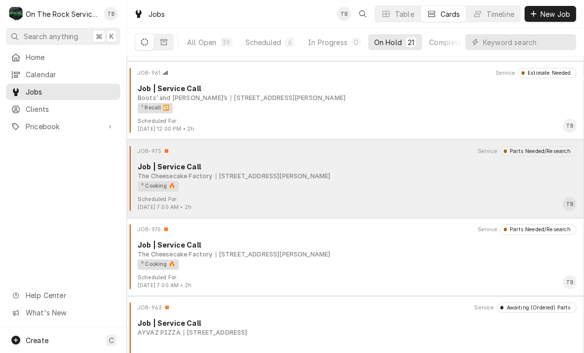
click at [444, 190] on div "² Cooking 🔥" at bounding box center [354, 186] width 432 height 10
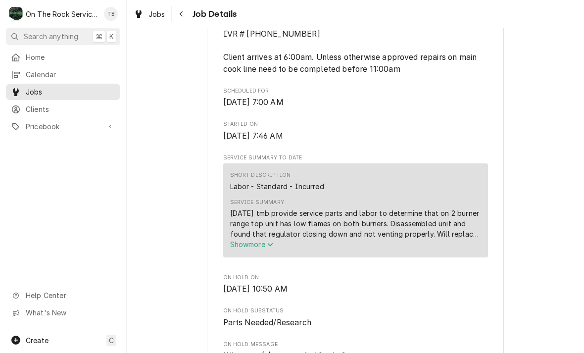
scroll to position [330, 0]
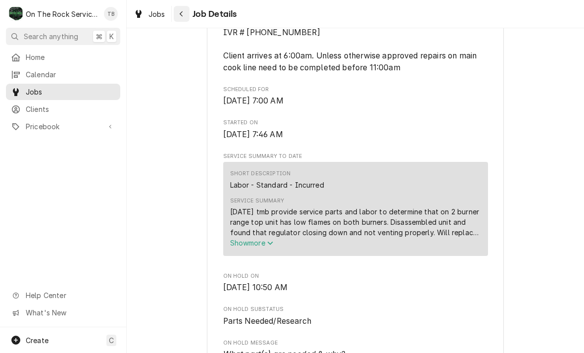
click at [178, 15] on div "Navigate back" at bounding box center [182, 14] width 10 height 10
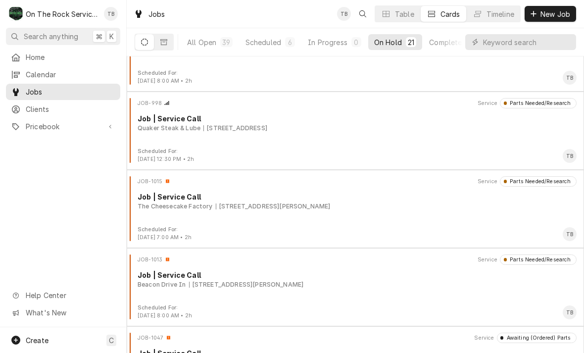
scroll to position [982, 0]
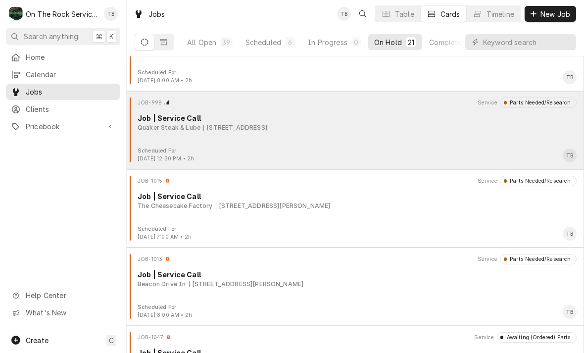
click at [250, 125] on div "[STREET_ADDRESS]" at bounding box center [235, 127] width 64 height 9
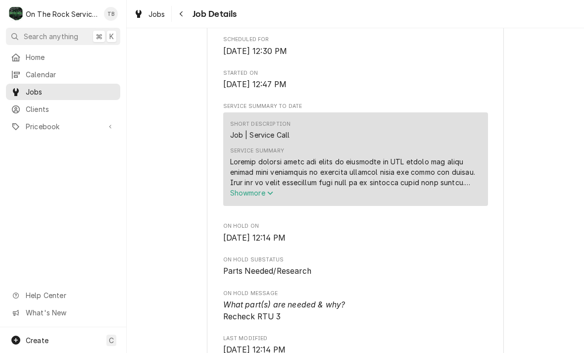
scroll to position [339, 0]
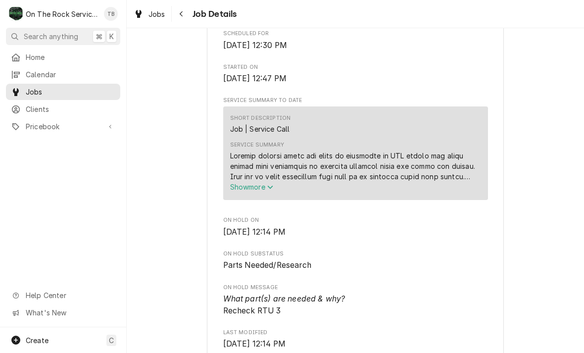
click at [266, 191] on span "Show more" at bounding box center [252, 187] width 44 height 8
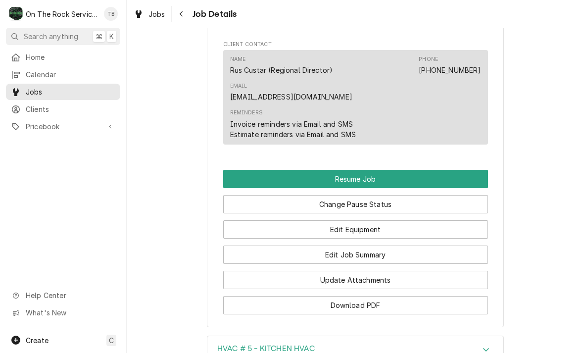
scroll to position [1391, 0]
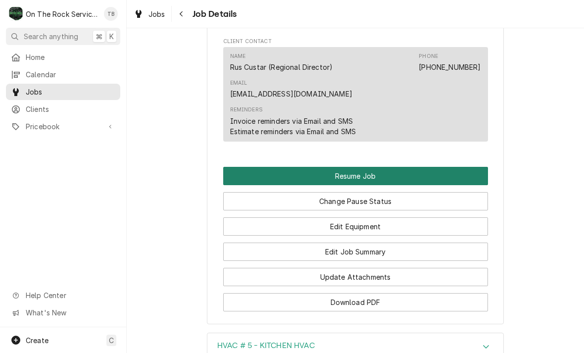
click at [374, 167] on button "Resume Job" at bounding box center [355, 176] width 265 height 18
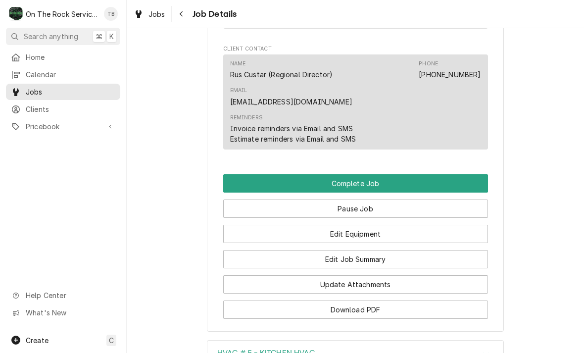
scroll to position [959, 0]
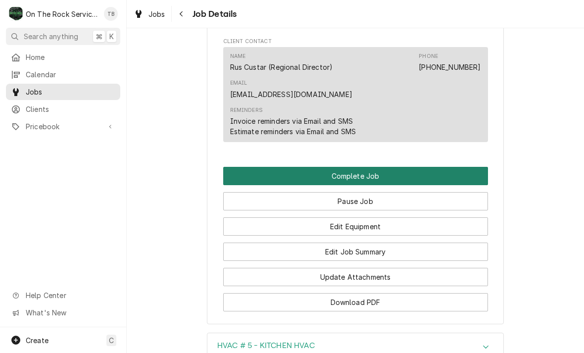
click at [390, 167] on button "Complete Job" at bounding box center [355, 176] width 265 height 18
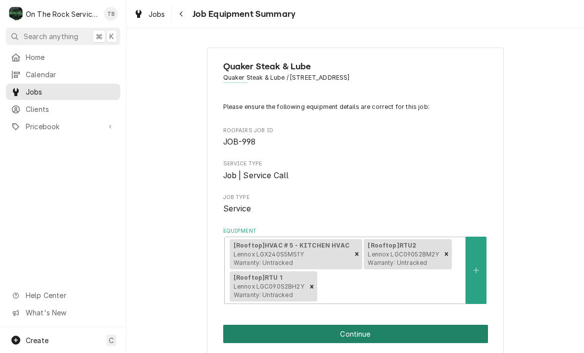
click at [488, 333] on button "Continue" at bounding box center [355, 334] width 265 height 18
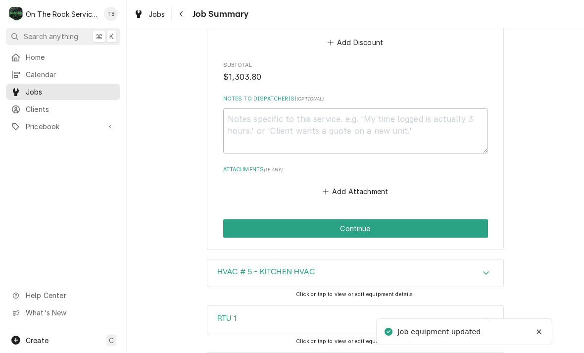
scroll to position [1723, 0]
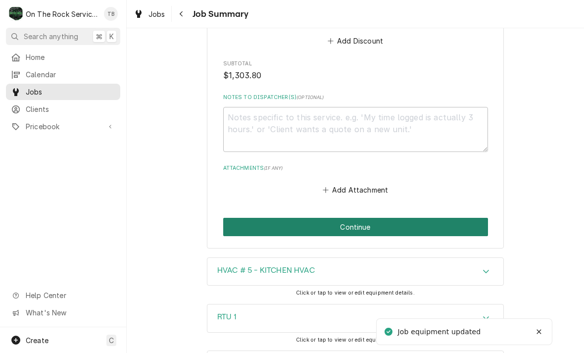
click at [438, 218] on button "Continue" at bounding box center [355, 227] width 265 height 18
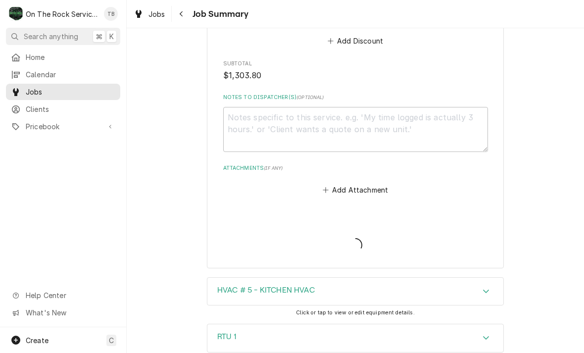
type textarea "x"
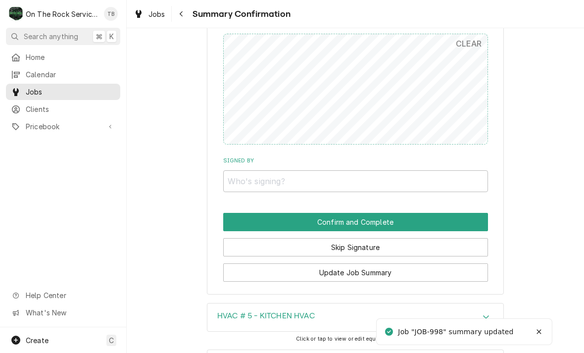
scroll to position [1442, 0]
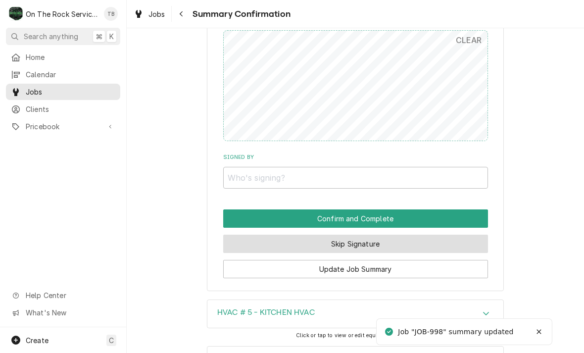
click at [397, 238] on button "Skip Signature" at bounding box center [355, 244] width 265 height 18
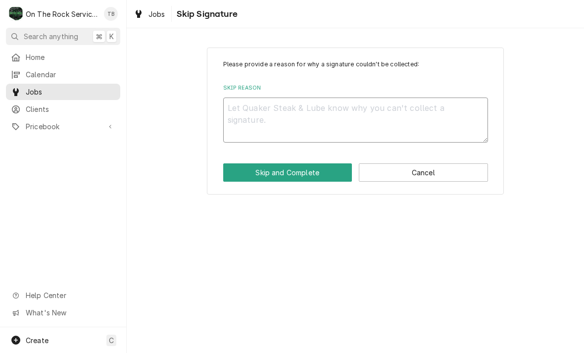
click at [300, 117] on textarea "Skip Reason" at bounding box center [355, 120] width 265 height 45
type textarea "x"
type textarea "N"
type textarea "x"
type textarea "NO"
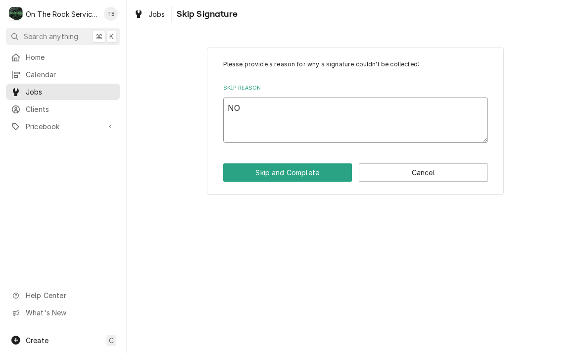
type textarea "x"
type textarea "NOT"
type textarea "x"
type textarea "NOT O"
type textarea "x"
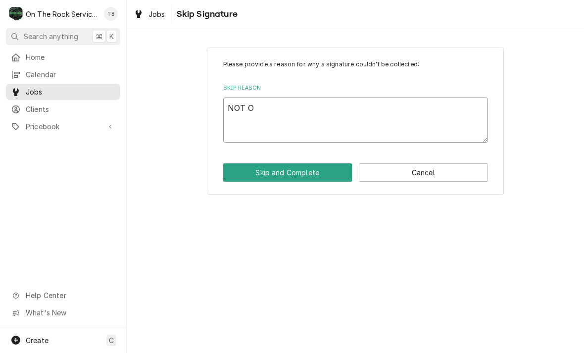
type textarea "NOT ON"
type textarea "x"
type textarea "NOT ON"
type textarea "x"
type textarea "NOT ON S"
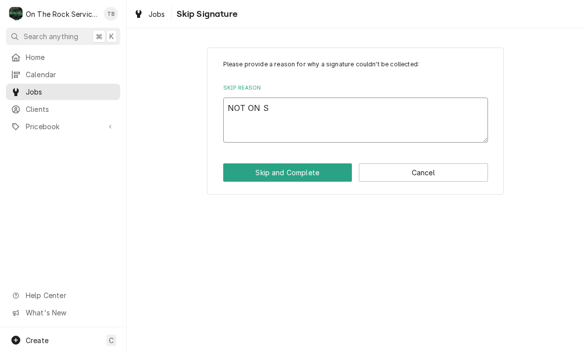
type textarea "x"
type textarea "NOT ON SI"
type textarea "x"
type textarea "NOT ON SITE"
type textarea "x"
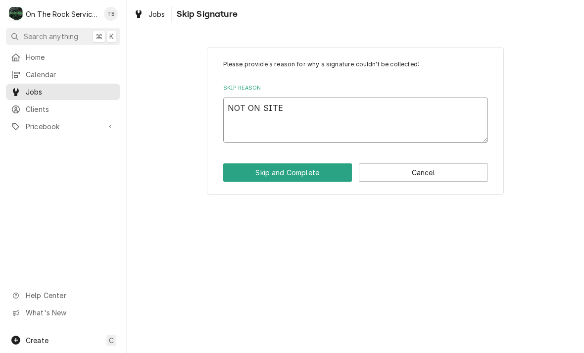
type textarea "NOT ON SITE"
type textarea "x"
type textarea "NOT ON SITE."
type textarea "x"
type textarea "NOT ON SITE."
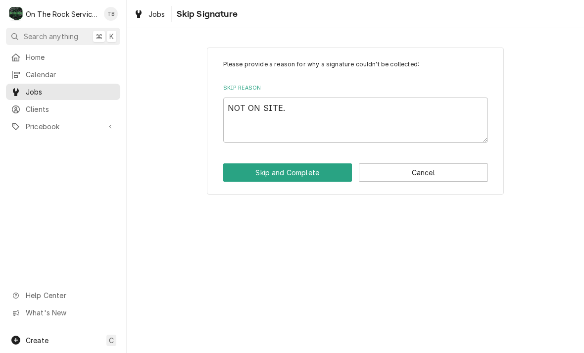
click at [278, 189] on div "Please provide a reason for why a signature couldn't be collected: Skip Reason …" at bounding box center [355, 121] width 297 height 147
click at [300, 180] on button "Skip and Complete" at bounding box center [287, 172] width 129 height 18
type textarea "x"
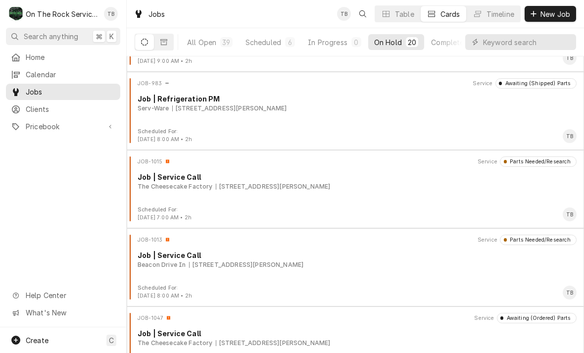
scroll to position [922, 0]
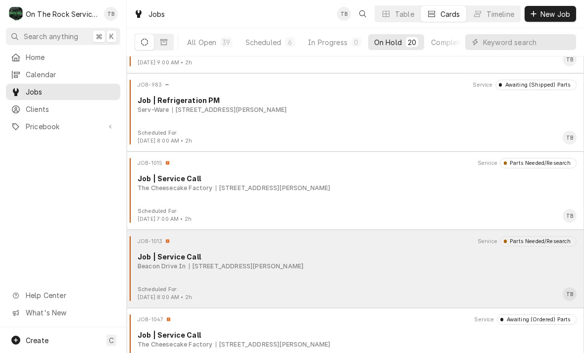
click at [304, 267] on div "[STREET_ADDRESS][PERSON_NAME]" at bounding box center [246, 266] width 115 height 9
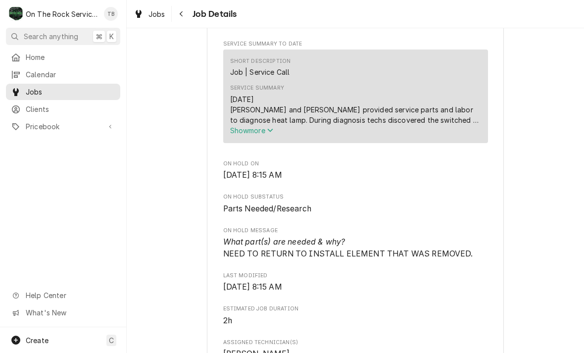
scroll to position [344, 0]
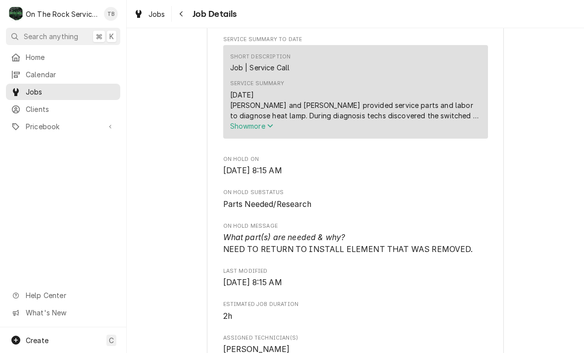
click at [269, 131] on button "Show more" at bounding box center [355, 126] width 251 height 10
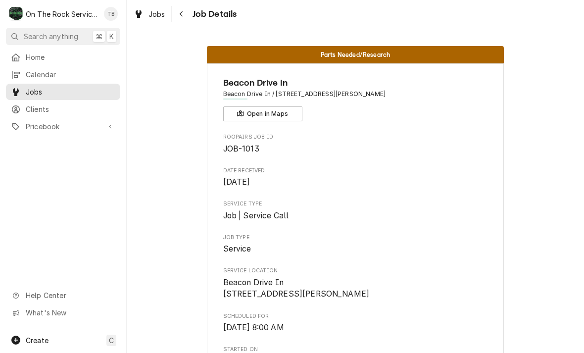
scroll to position [0, 0]
click at [154, 17] on span "Jobs" at bounding box center [157, 14] width 17 height 10
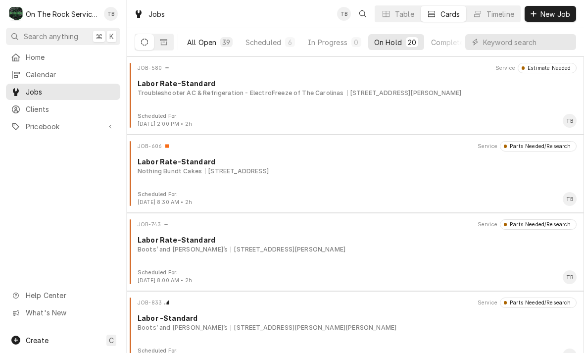
click at [218, 47] on button "All Open 39" at bounding box center [209, 42] width 57 height 16
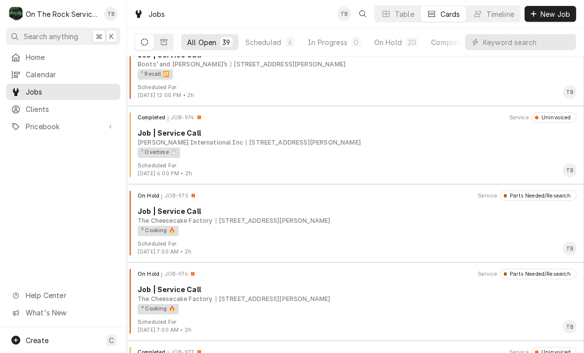
scroll to position [811, 0]
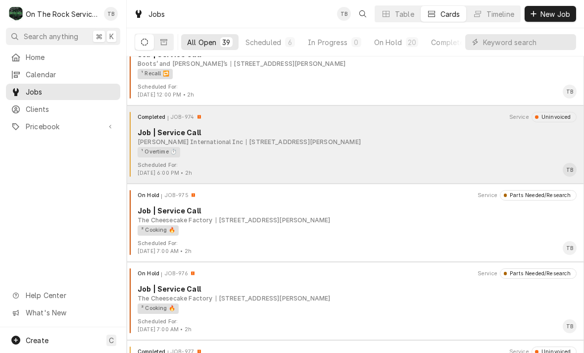
click at [489, 148] on div "¹ Overtime ⏱️" at bounding box center [354, 152] width 432 height 10
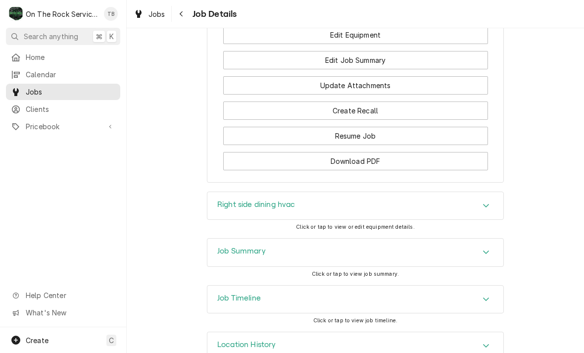
scroll to position [1070, 0]
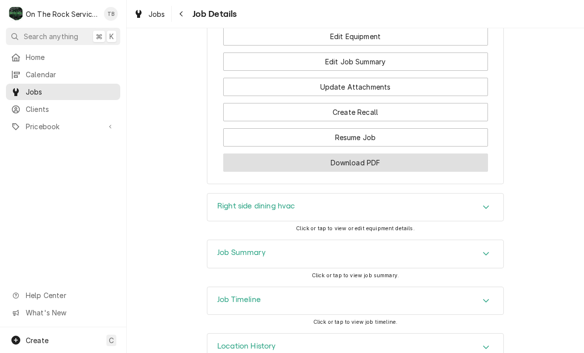
click at [436, 162] on button "Download PDF" at bounding box center [355, 162] width 265 height 18
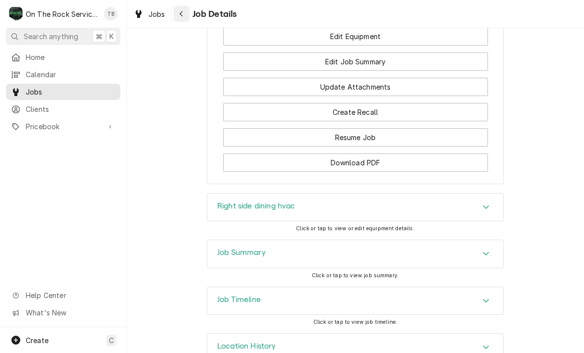
click at [184, 15] on div "Navigate back" at bounding box center [182, 14] width 10 height 10
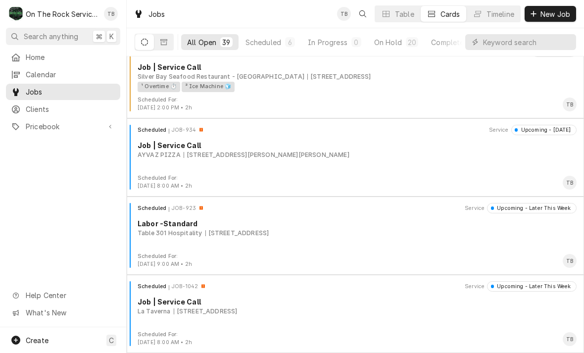
scroll to position [2754, 0]
click at [272, 42] on div "Scheduled" at bounding box center [264, 42] width 36 height 10
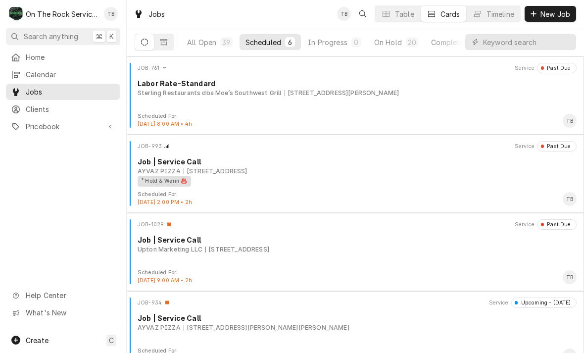
scroll to position [0, 0]
